Goal: Navigation & Orientation: Go to known website

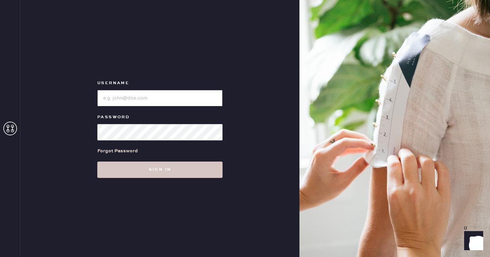
click at [124, 95] on input "loginName" at bounding box center [159, 98] width 125 height 16
click at [115, 109] on form "Username Password Forgot Password Sign in" at bounding box center [160, 128] width 136 height 99
click at [115, 101] on input "loginName" at bounding box center [159, 98] width 125 height 16
